Goal: Communication & Community: Answer question/provide support

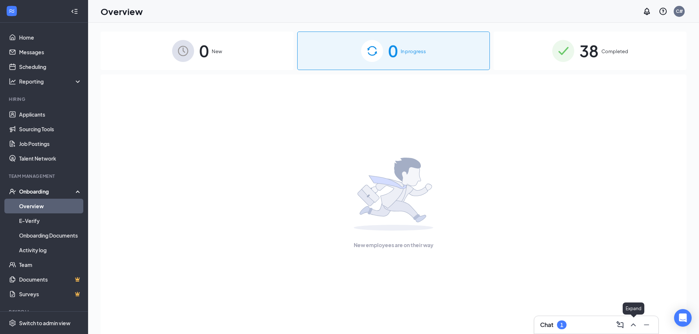
click at [635, 328] on icon "ChevronUp" at bounding box center [633, 325] width 9 height 9
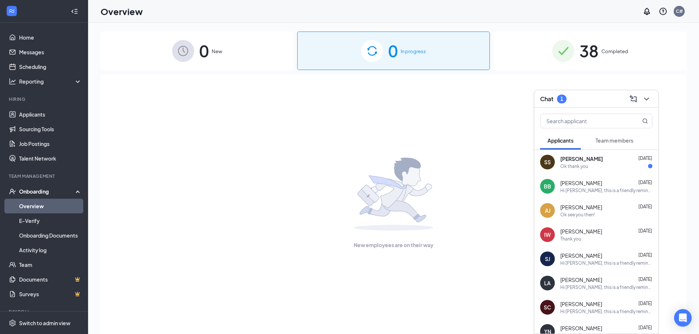
click at [616, 173] on div "SS [PERSON_NAME] [DATE] Ok thank you" at bounding box center [596, 162] width 124 height 24
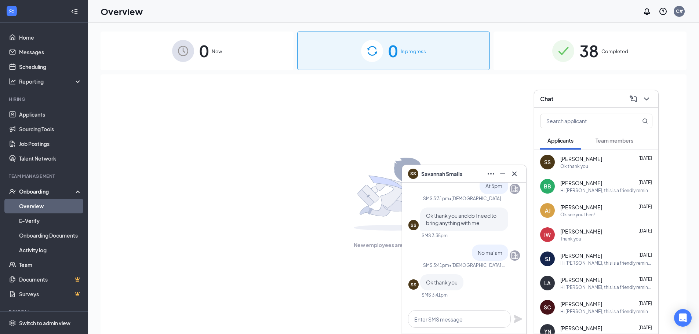
click at [648, 99] on icon "ChevronDown" at bounding box center [646, 99] width 5 height 3
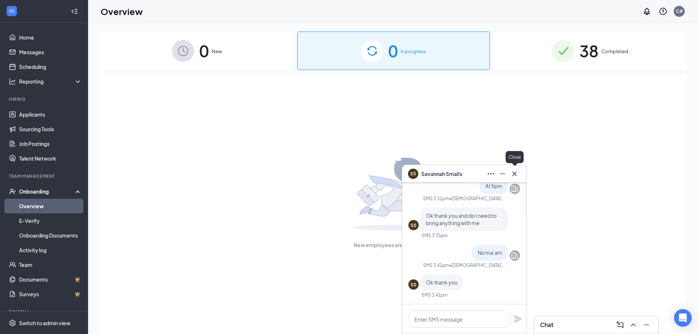
click at [518, 170] on icon "Cross" at bounding box center [514, 174] width 9 height 9
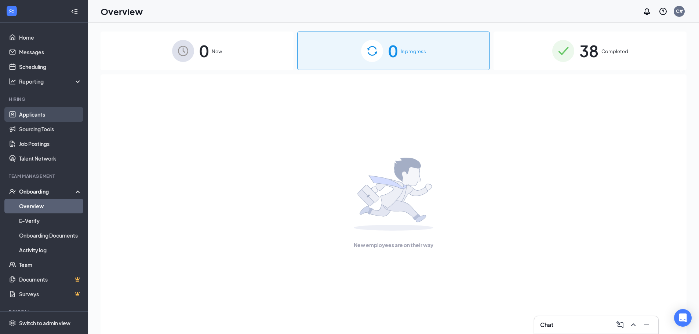
click at [26, 112] on link "Applicants" at bounding box center [50, 114] width 63 height 15
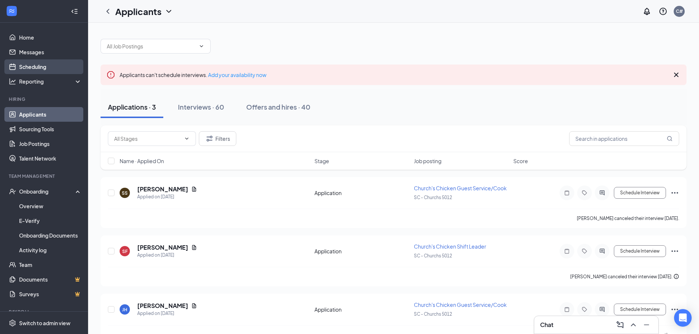
click at [46, 63] on link "Scheduling" at bounding box center [50, 66] width 63 height 15
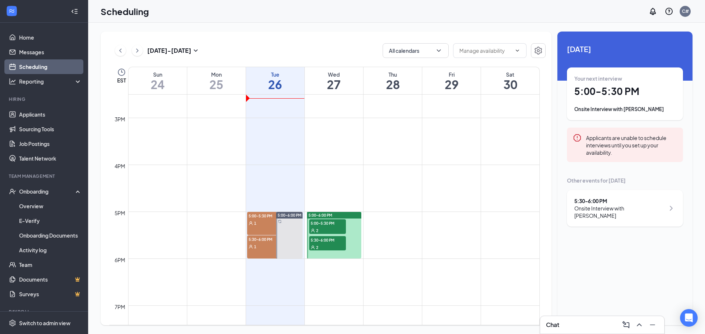
scroll to position [691, 0]
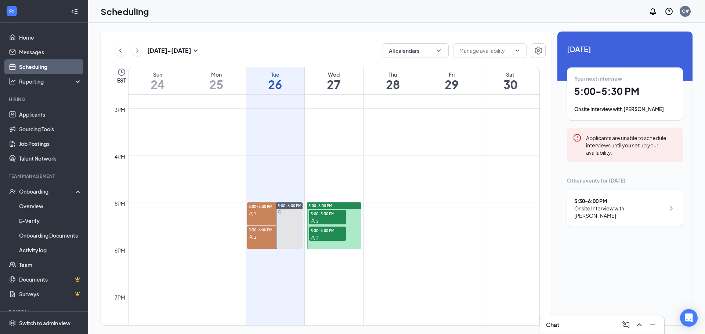
click at [255, 214] on span "1" at bounding box center [255, 213] width 2 height 5
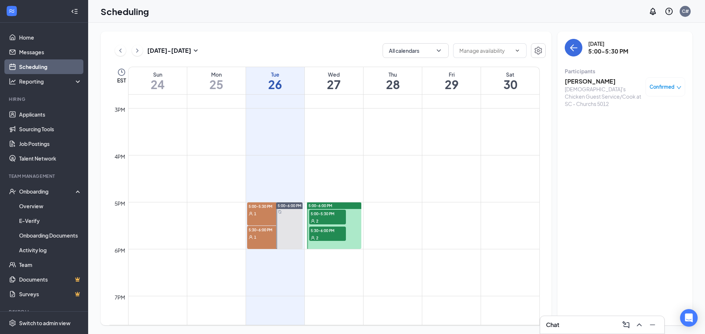
click at [256, 219] on div "5:00-5:30 PM 1" at bounding box center [265, 214] width 37 height 23
click at [568, 80] on h3 "[PERSON_NAME]" at bounding box center [602, 81] width 77 height 8
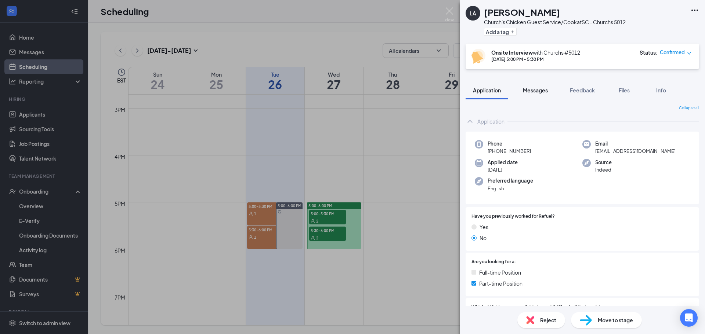
click at [540, 94] on button "Messages" at bounding box center [535, 90] width 40 height 18
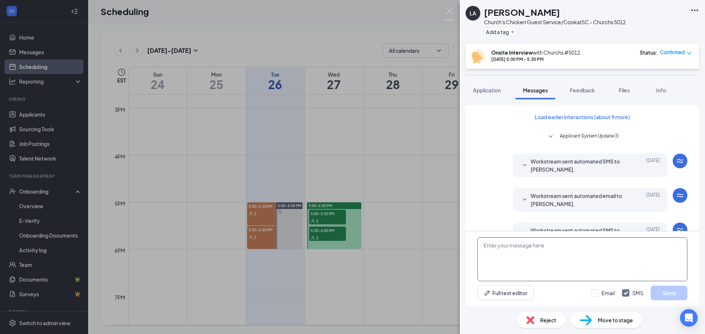
click at [505, 240] on textarea at bounding box center [582, 259] width 210 height 44
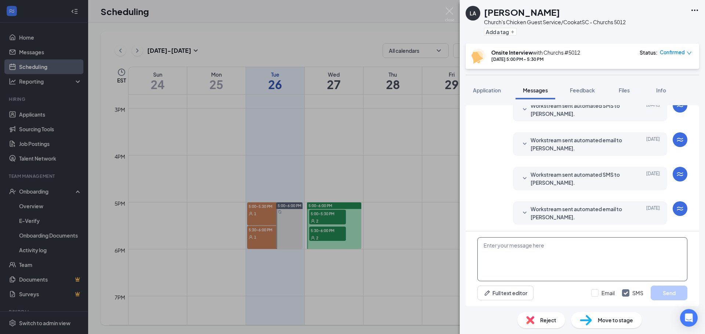
scroll to position [216, 0]
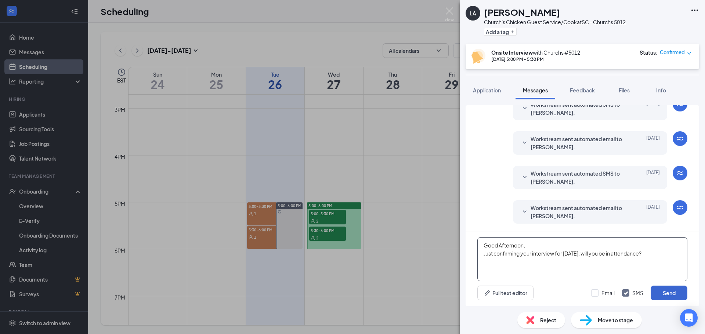
type textarea "Good Afternoon, Just confirming your interview for [DATE], will you be in atten…"
click at [664, 295] on button "Send" at bounding box center [668, 293] width 37 height 15
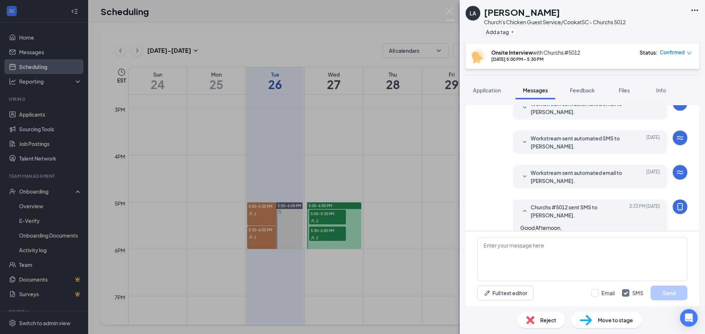
scroll to position [279, 0]
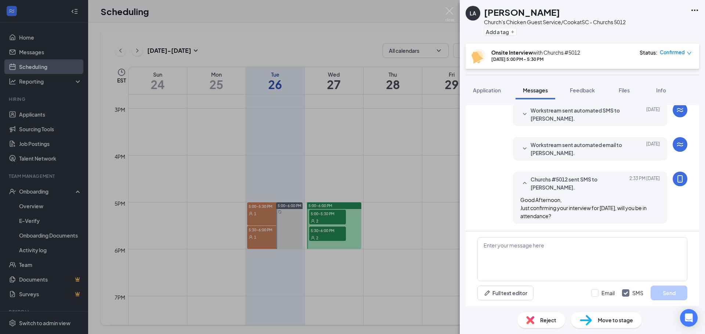
click at [252, 243] on div "LA [PERSON_NAME] Church's Chicken Guest Service/Cook at SC - Churchs 5012 Add a…" at bounding box center [352, 167] width 705 height 334
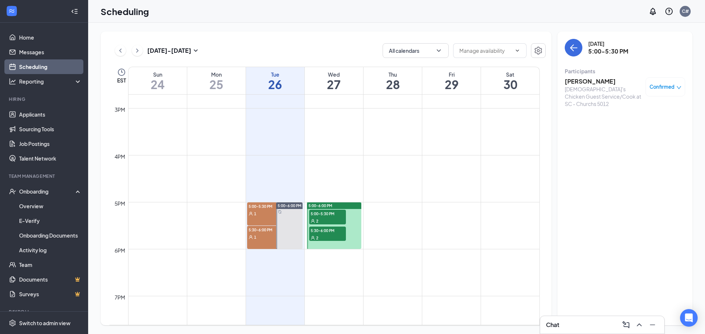
click at [258, 232] on span "5:30-6:00 PM" at bounding box center [265, 229] width 37 height 7
click at [581, 82] on h3 "[PERSON_NAME]" at bounding box center [602, 81] width 77 height 8
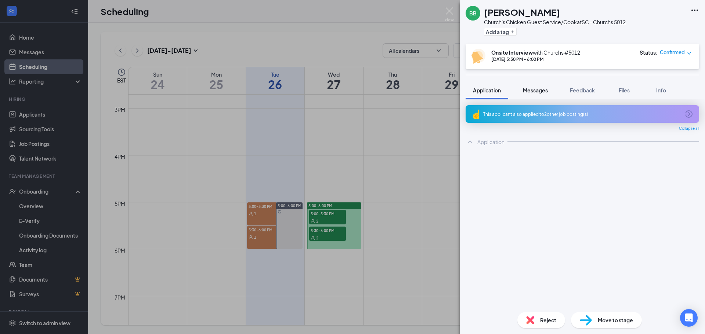
click at [536, 93] on span "Messages" at bounding box center [535, 90] width 25 height 7
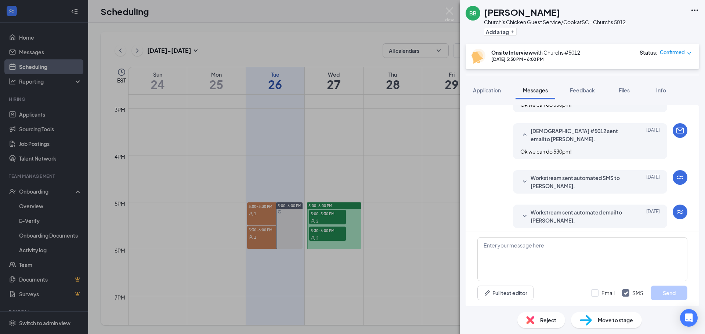
scroll to position [397, 0]
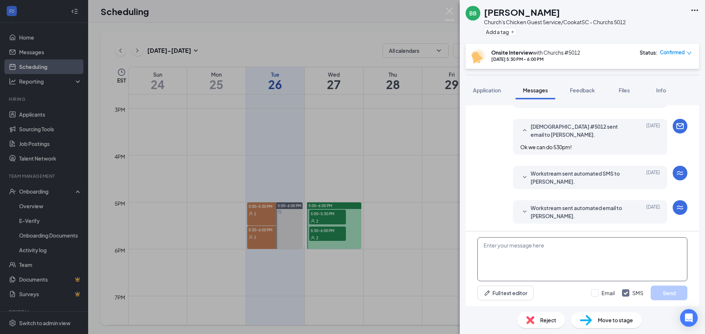
click at [551, 255] on textarea at bounding box center [582, 259] width 210 height 44
type textarea "Good Afternoon, Just confirming your interview for [DATE], will you be in atten…"
click at [662, 290] on button "Send" at bounding box center [668, 293] width 37 height 15
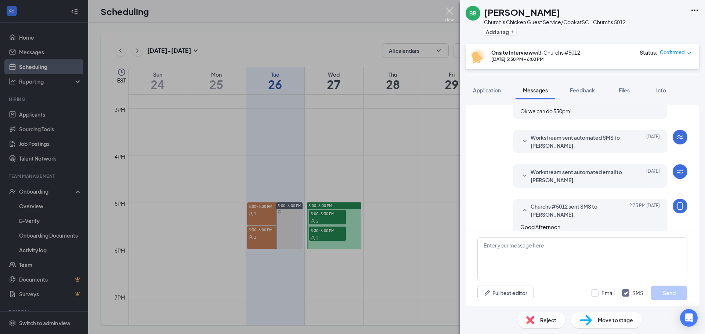
scroll to position [460, 0]
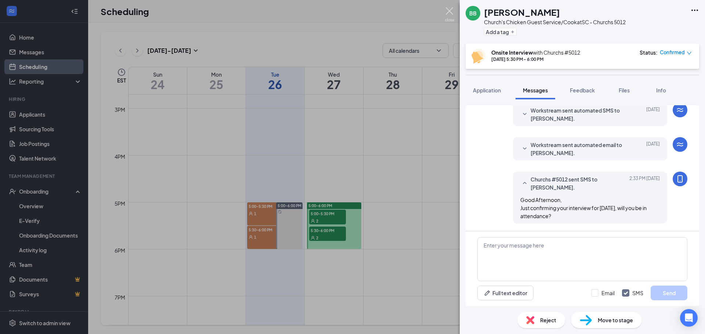
click at [448, 11] on img at bounding box center [449, 14] width 9 height 14
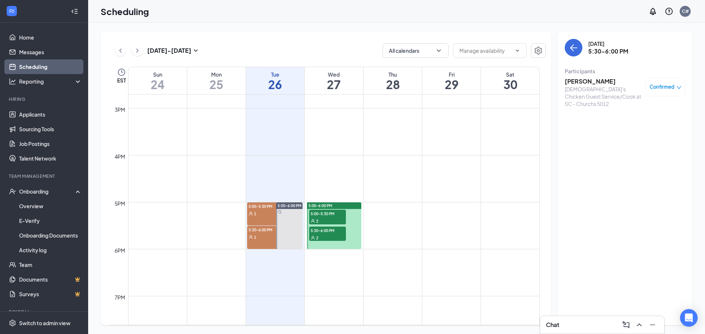
click at [641, 326] on icon "ChevronUp" at bounding box center [638, 325] width 5 height 3
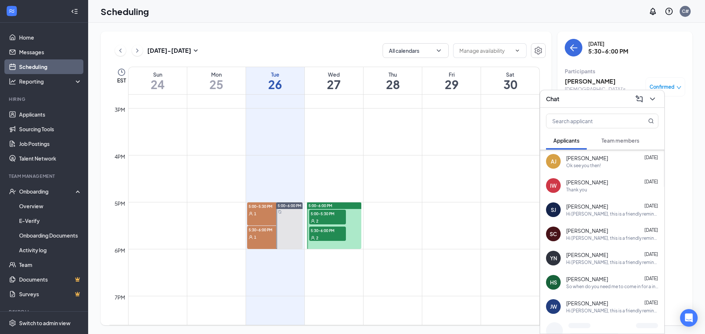
scroll to position [95, 0]
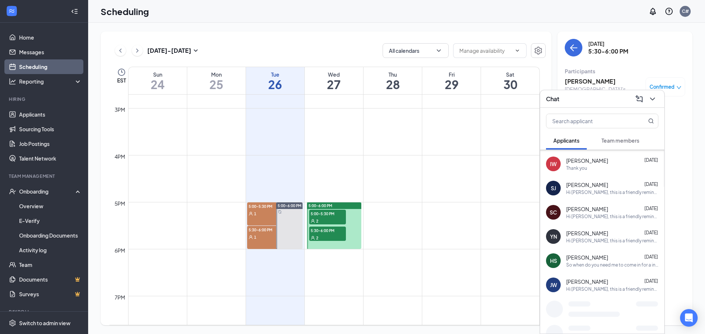
click at [603, 263] on div "So when do you need me to come in for a interview" at bounding box center [612, 265] width 92 height 6
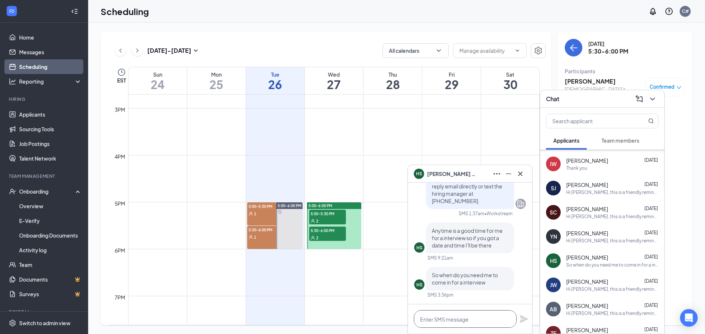
click at [490, 319] on textarea at bounding box center [465, 319] width 103 height 18
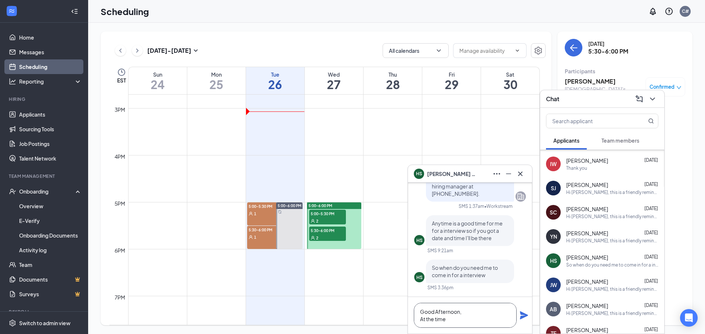
scroll to position [0, 0]
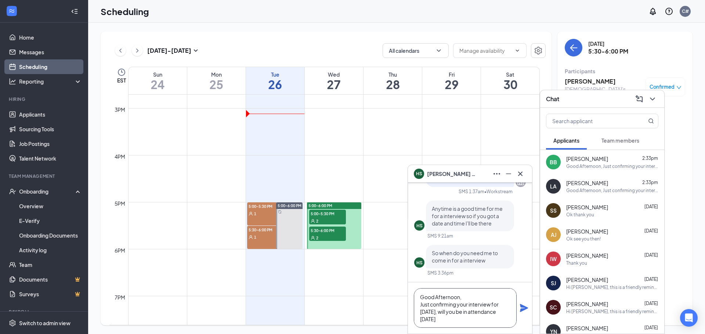
click at [447, 318] on textarea "Good Afternoon, Just confirming your interview for [DATE], will you be in atten…" at bounding box center [465, 308] width 103 height 40
type textarea "Good Afternoon, Just confirming your interview for [DATE], will you be in atten…"
click at [522, 310] on icon "Plane" at bounding box center [524, 308] width 8 height 8
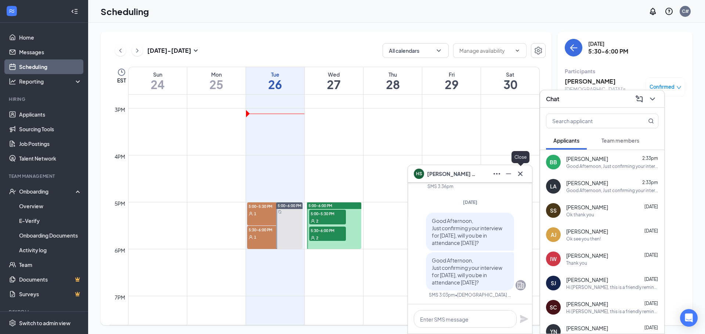
click at [517, 174] on icon "Cross" at bounding box center [520, 174] width 9 height 9
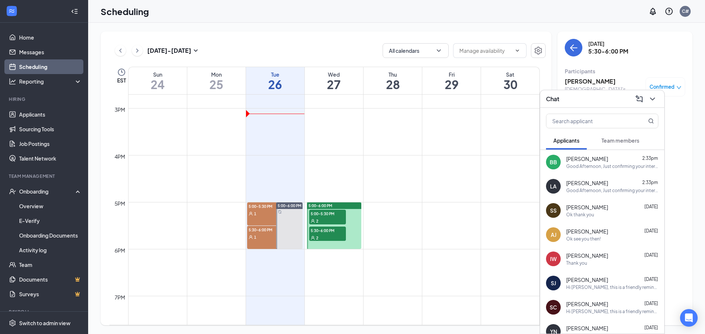
click at [607, 215] on div "Ok thank you" at bounding box center [612, 215] width 92 height 6
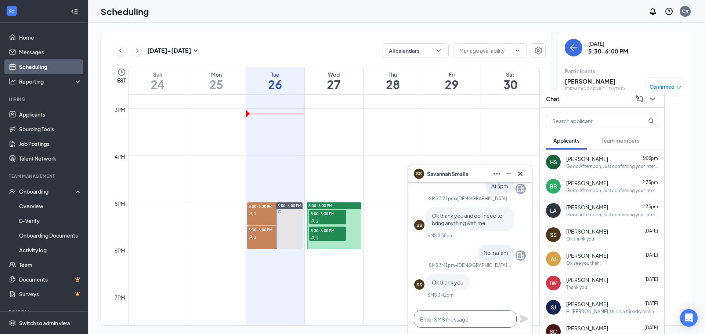
click at [442, 319] on textarea at bounding box center [465, 319] width 103 height 18
click at [524, 172] on button at bounding box center [520, 174] width 12 height 12
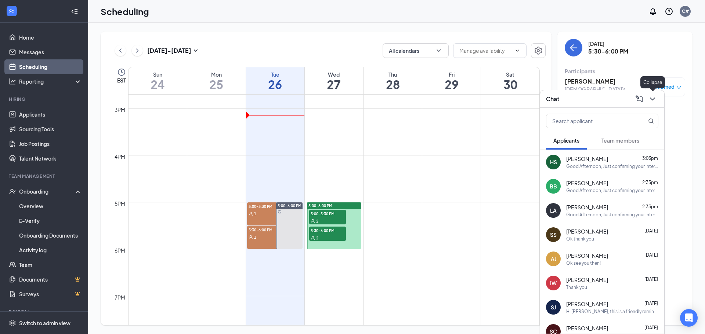
click at [654, 100] on icon "ChevronDown" at bounding box center [652, 99] width 9 height 9
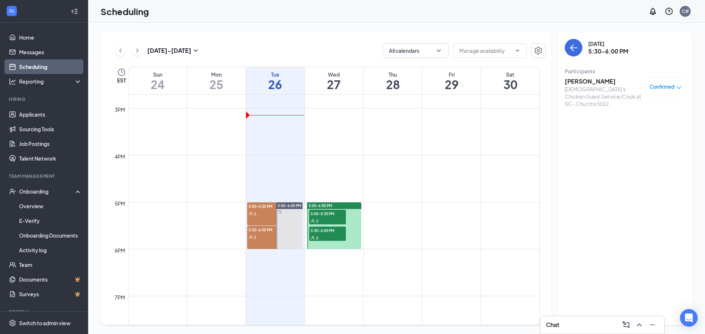
click at [323, 220] on div "2" at bounding box center [327, 220] width 37 height 7
click at [324, 233] on span "5:30-6:00 PM" at bounding box center [327, 230] width 37 height 7
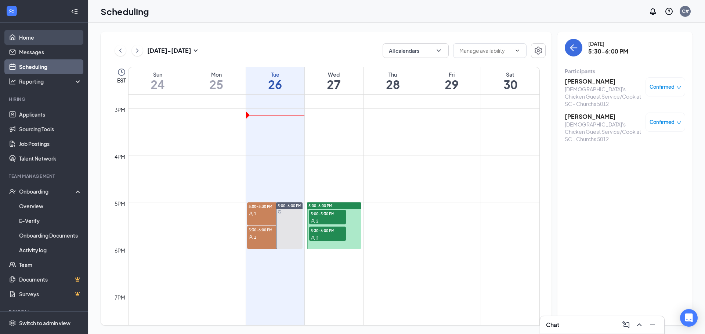
click at [26, 40] on link "Home" at bounding box center [50, 37] width 63 height 15
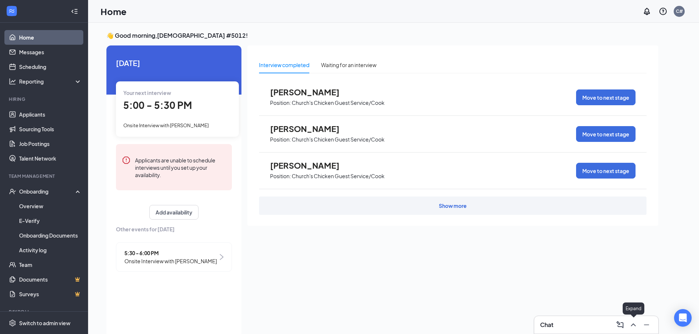
click at [635, 326] on icon "ChevronUp" at bounding box center [633, 325] width 5 height 3
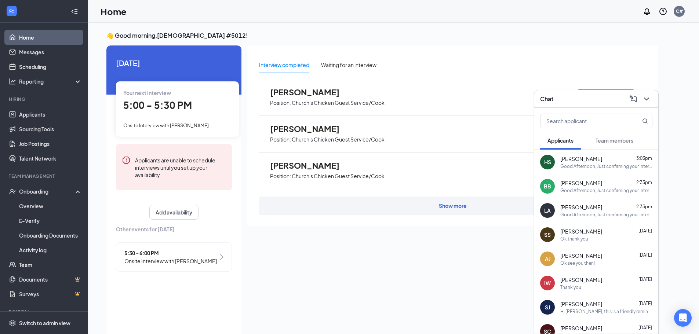
click at [597, 238] on div "Ok thank you" at bounding box center [606, 239] width 92 height 6
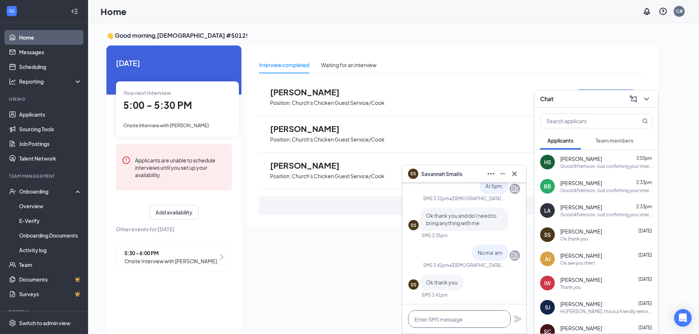
click at [468, 314] on textarea at bounding box center [459, 319] width 103 height 18
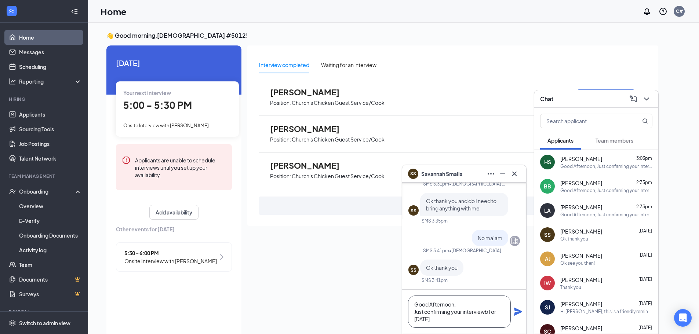
click at [489, 314] on textarea "Good Afternoon, Just confirming your interviewb for [DATE]" at bounding box center [459, 312] width 103 height 32
click at [435, 324] on textarea "Good Afternoon, Just confirming your interview for [DATE]" at bounding box center [459, 312] width 103 height 32
type textarea "Good Afternoon, Just confirming your interview for [DATE]?"
click at [515, 313] on icon "Plane" at bounding box center [518, 312] width 8 height 8
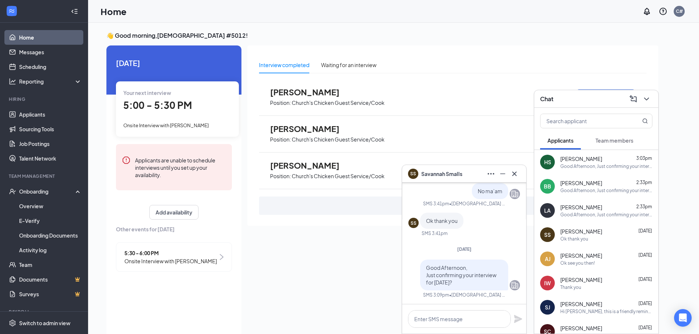
scroll to position [0, 0]
click at [572, 167] on div "Yes will be there at 5" at bounding box center [580, 166] width 41 height 6
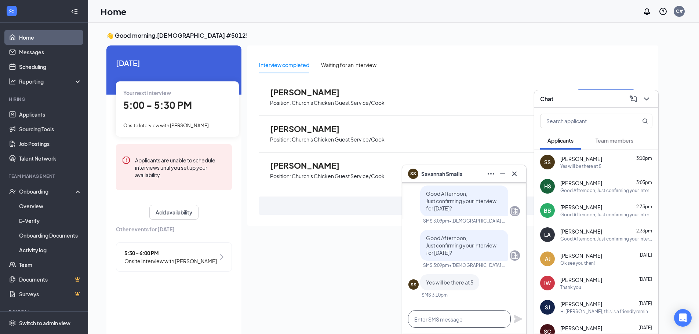
click at [489, 317] on textarea at bounding box center [459, 319] width 103 height 18
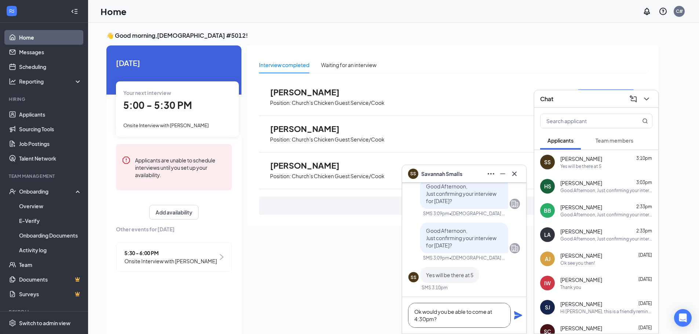
type textarea "Ok would you be able to come at 4:30pm?"
click at [513, 315] on div "Ok would you be able to come at 4:30pm?" at bounding box center [464, 315] width 124 height 37
click at [517, 315] on icon "Plane" at bounding box center [518, 316] width 8 height 8
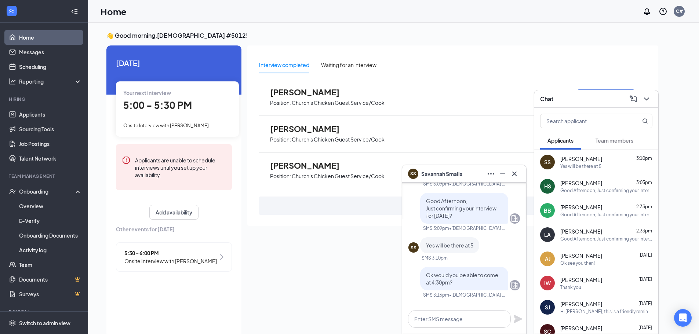
scroll to position [0, 0]
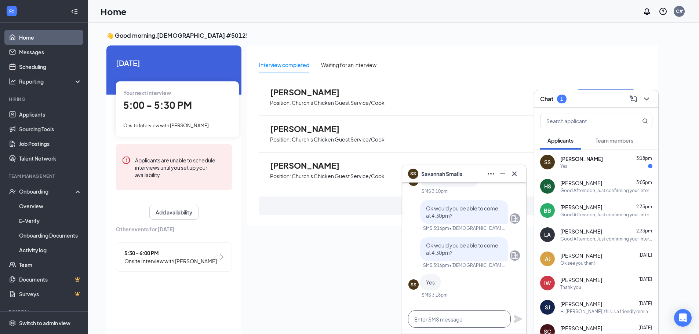
click at [480, 319] on textarea at bounding box center [459, 319] width 103 height 18
type textarea "ok see you then"
click at [520, 321] on icon "Plane" at bounding box center [518, 319] width 8 height 8
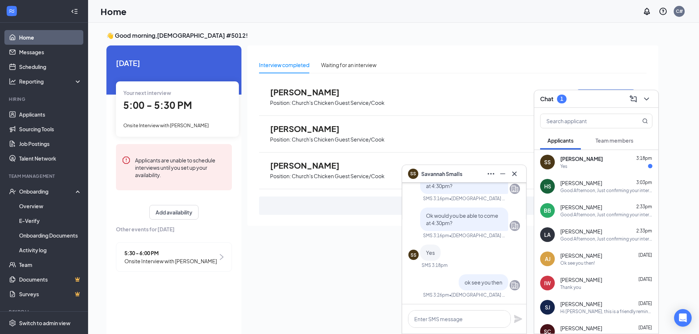
click at [517, 172] on icon "Cross" at bounding box center [514, 174] width 9 height 9
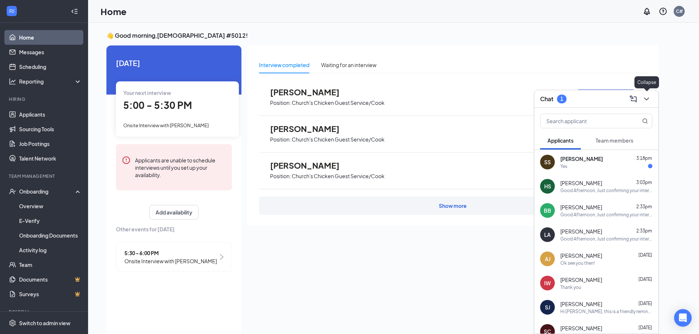
click at [636, 100] on icon "ComposeMessage" at bounding box center [633, 99] width 9 height 9
click at [644, 97] on icon "ChevronDown" at bounding box center [646, 99] width 9 height 9
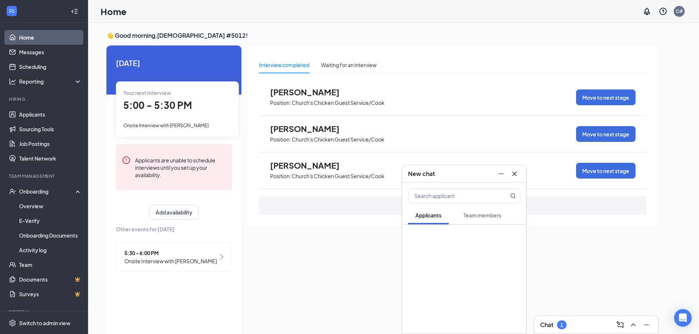
click at [520, 169] on div at bounding box center [507, 174] width 25 height 12
